Goal: Information Seeking & Learning: Learn about a topic

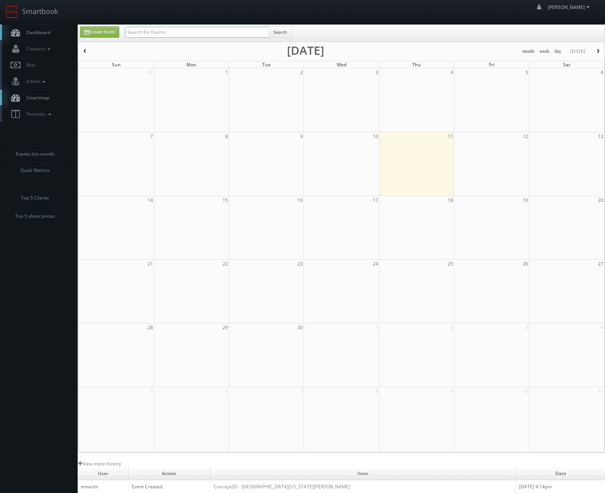
click at [197, 36] on input "text" at bounding box center [197, 32] width 144 height 11
type input "umi stone"
